Goal: Information Seeking & Learning: Learn about a topic

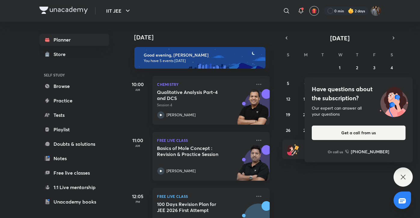
scroll to position [140, 0]
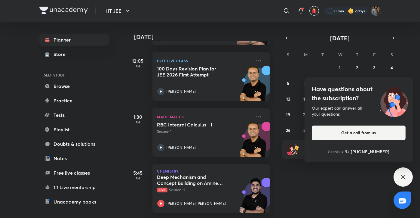
click at [400, 173] on div "Have questions about the subscription? Our expert can answer all your questions…" at bounding box center [403, 176] width 19 height 19
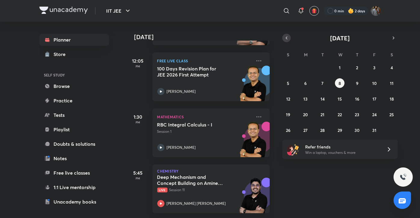
click at [285, 40] on icon "button" at bounding box center [286, 37] width 5 height 5
click at [305, 132] on abbr "29" at bounding box center [305, 130] width 5 height 6
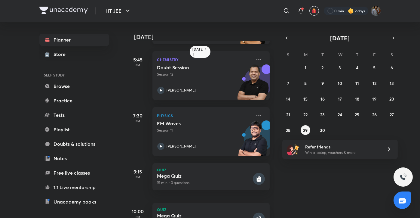
scroll to position [135, 0]
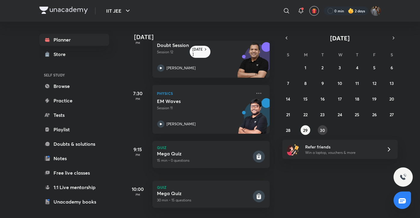
click at [323, 131] on abbr "30" at bounding box center [322, 130] width 5 height 6
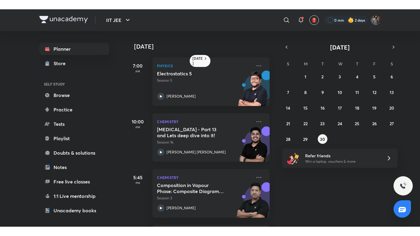
scroll to position [56, 0]
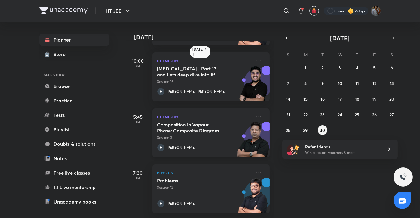
click at [208, 137] on div "Composition in Vapour Phase: Composite Diagrams and Problem Solving Session 3 […" at bounding box center [204, 135] width 94 height 29
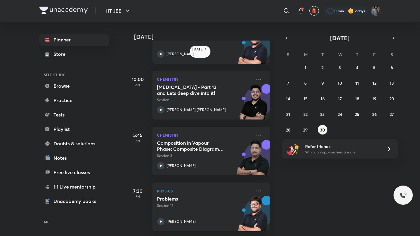
scroll to position [38, 0]
